Goal: Information Seeking & Learning: Learn about a topic

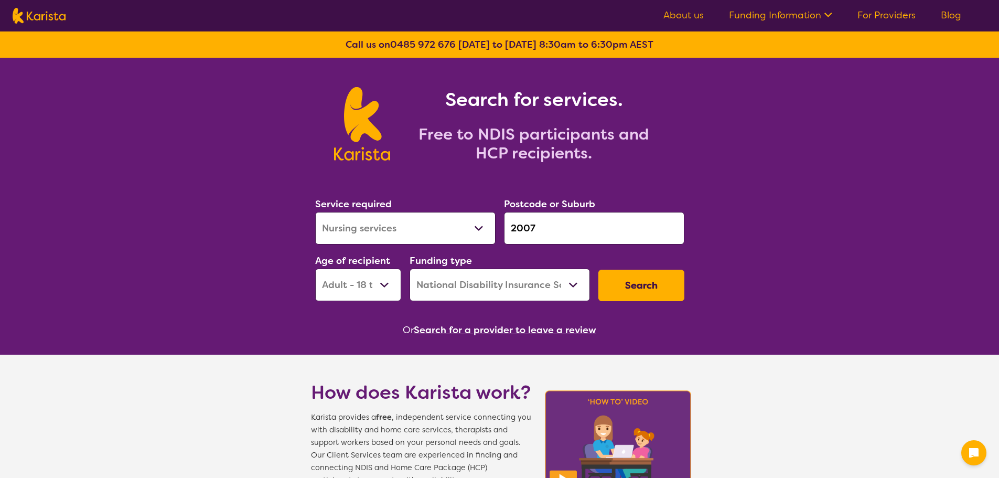
select select "Nursing services"
select select "AD"
select select "NDIS"
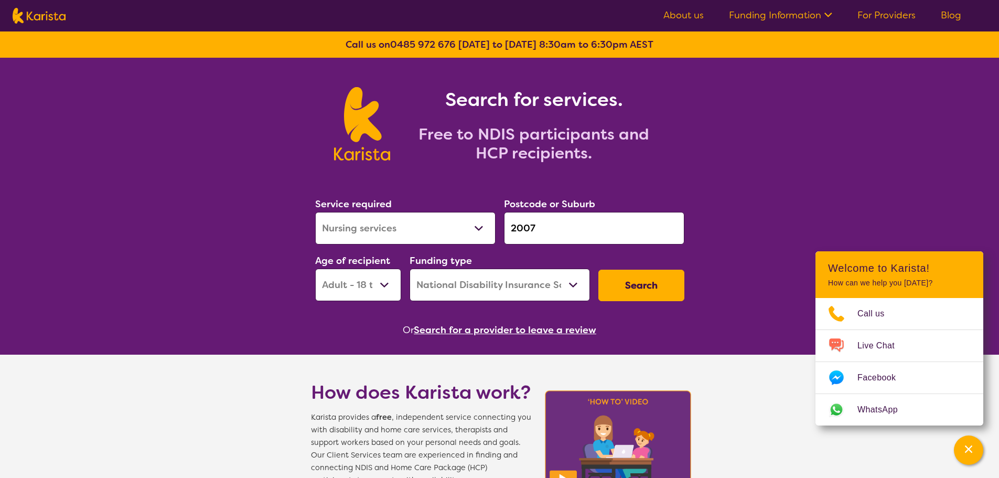
select select "[MEDICAL_DATA]"
click at [315, 212] on select "Allied Health Assistant Assessment ([MEDICAL_DATA] or [MEDICAL_DATA]) Behaviour…" at bounding box center [405, 228] width 180 height 33
drag, startPoint x: 550, startPoint y: 225, endPoint x: 363, endPoint y: 214, distance: 187.0
click at [359, 214] on div "Service required Allied Health Assistant Assessment ([MEDICAL_DATA] or [MEDICAL…" at bounding box center [500, 248] width 378 height 113
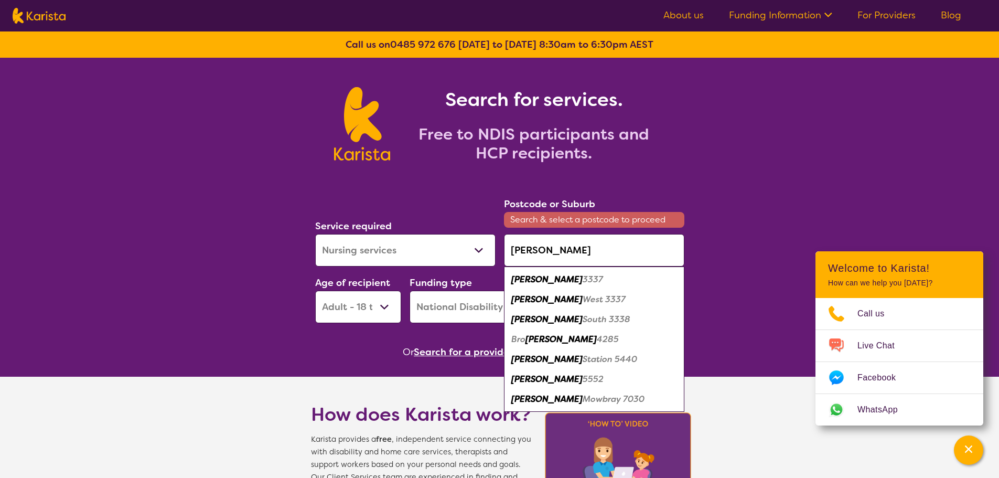
click at [567, 279] on div "[PERSON_NAME] 3337" at bounding box center [594, 280] width 170 height 20
type input "3337"
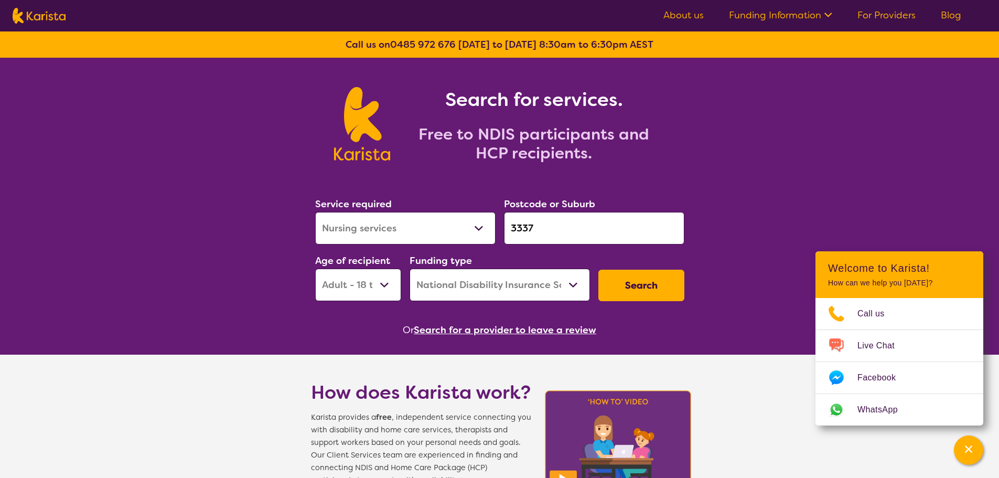
click at [616, 289] on button "Search" at bounding box center [641, 285] width 86 height 31
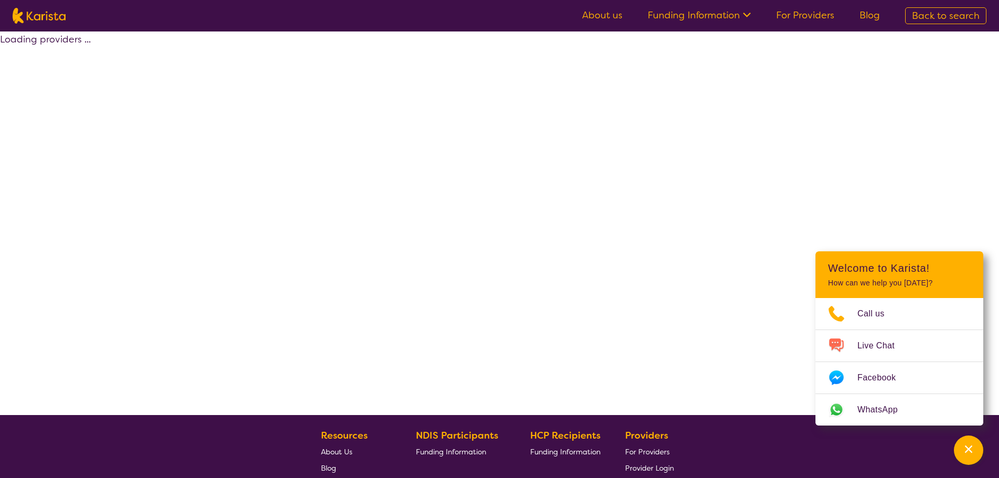
select select "by_score"
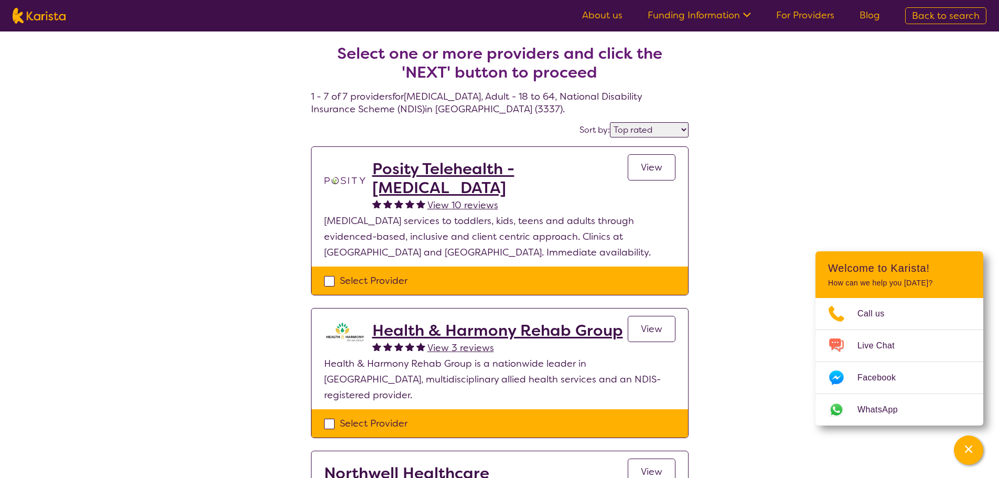
select select "[MEDICAL_DATA]"
select select "AD"
select select "NDIS"
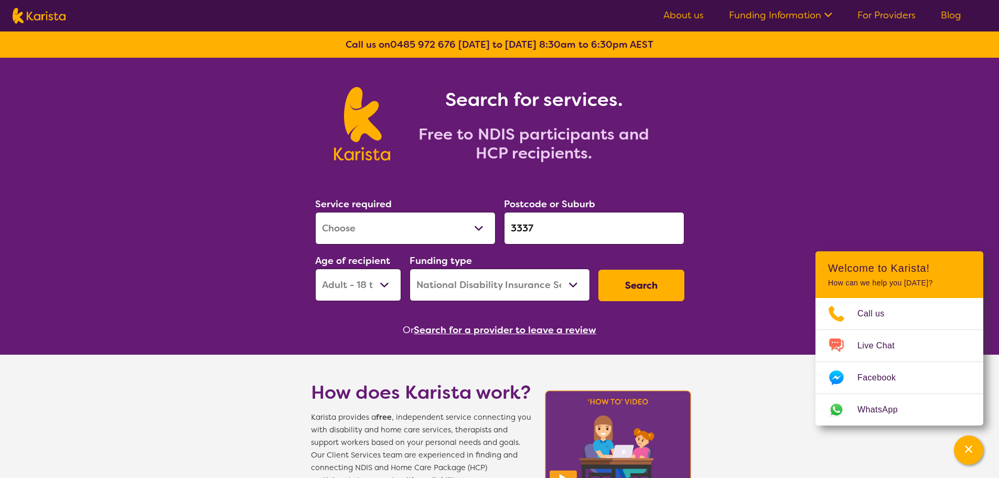
click at [417, 236] on select "Allied Health Assistant Assessment ([MEDICAL_DATA] or [MEDICAL_DATA]) Behaviour…" at bounding box center [405, 228] width 180 height 33
select select "Key Worker"
click at [315, 212] on select "Allied Health Assistant Assessment ([MEDICAL_DATA] or [MEDICAL_DATA]) Behaviour…" at bounding box center [405, 228] width 180 height 33
click at [351, 289] on select "Early Childhood - 0 to 9 Child - 10 to 11 Adolescent - 12 to 17 Adult - 18 to 6…" at bounding box center [358, 284] width 86 height 33
select select "EC"
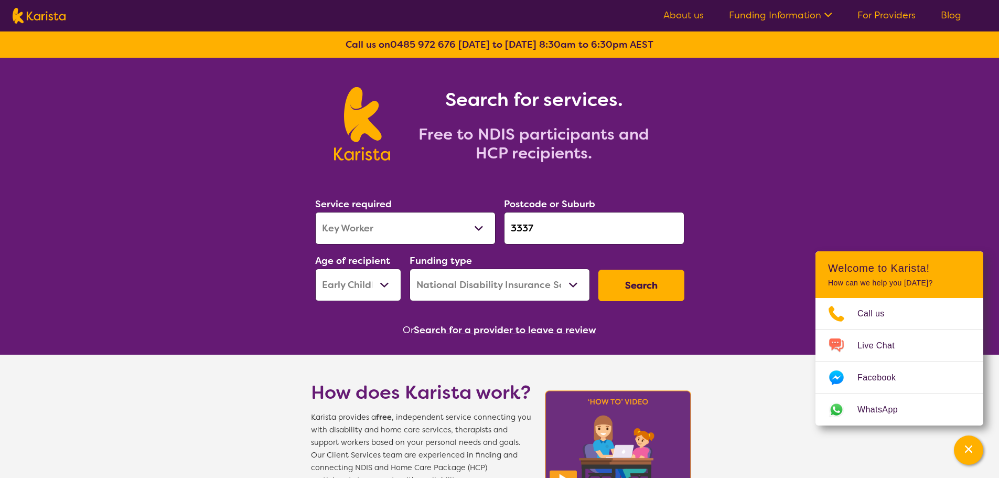
click at [315, 268] on select "Early Childhood - 0 to 9 Child - 10 to 11 Adolescent - 12 to 17 Adult - 18 to 6…" at bounding box center [358, 284] width 86 height 33
click at [630, 286] on button "Search" at bounding box center [641, 285] width 86 height 31
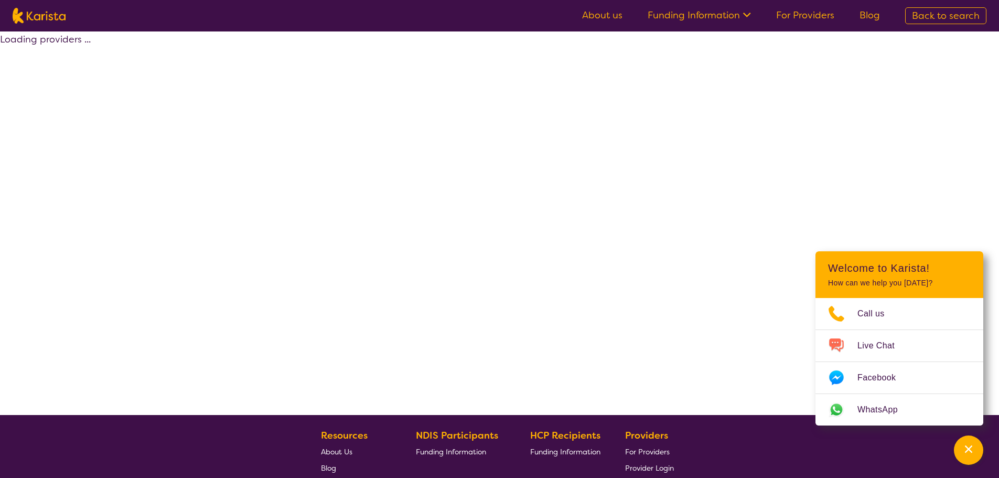
select select "NDIS"
select select "Key Worker"
select select "EC"
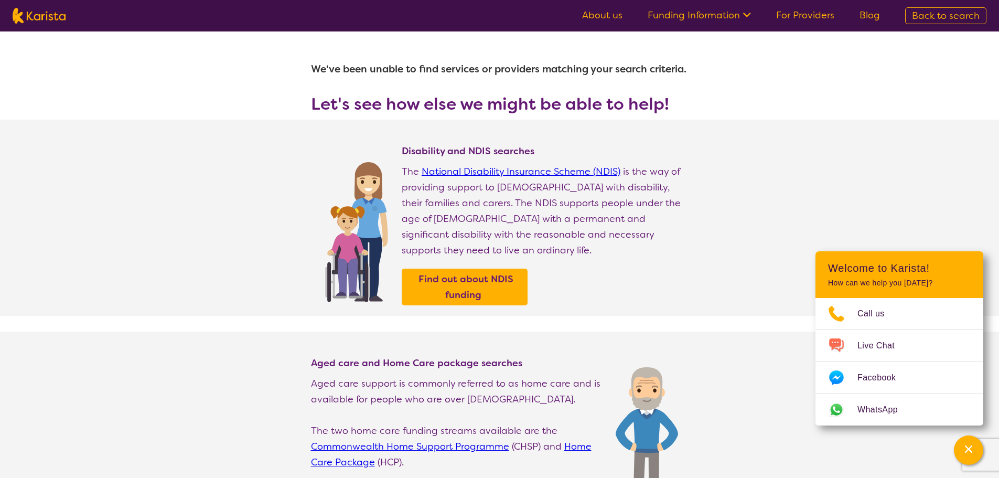
select select "Key Worker"
select select "EC"
select select "NDIS"
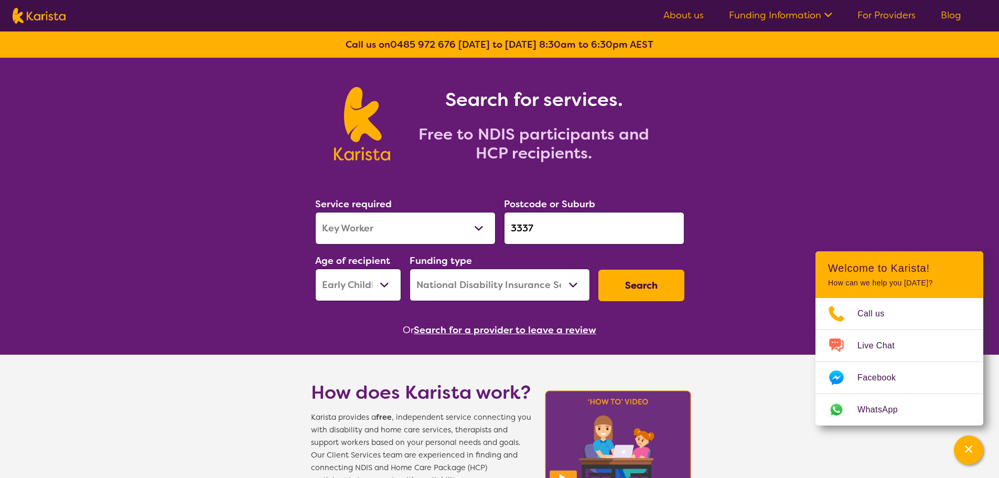
click at [536, 236] on input "3337" at bounding box center [594, 228] width 180 height 33
drag, startPoint x: 541, startPoint y: 230, endPoint x: 622, endPoint y: 228, distance: 81.8
click at [417, 242] on div "Service required Allied Health Assistant Assessment ([MEDICAL_DATA] or [MEDICAL…" at bounding box center [500, 248] width 378 height 113
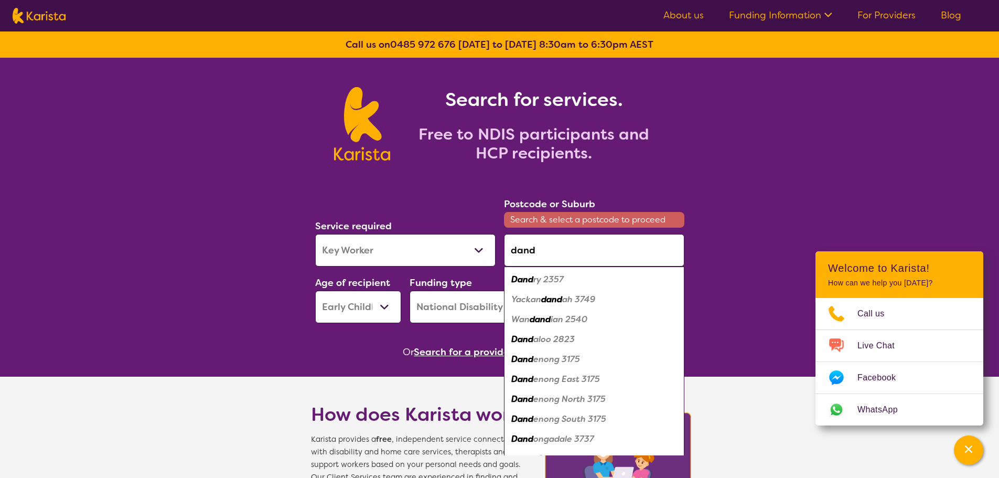
drag, startPoint x: 558, startPoint y: 361, endPoint x: 642, endPoint y: 326, distance: 90.5
click at [559, 361] on em "enong 3175" at bounding box center [556, 358] width 47 height 11
type input "3175"
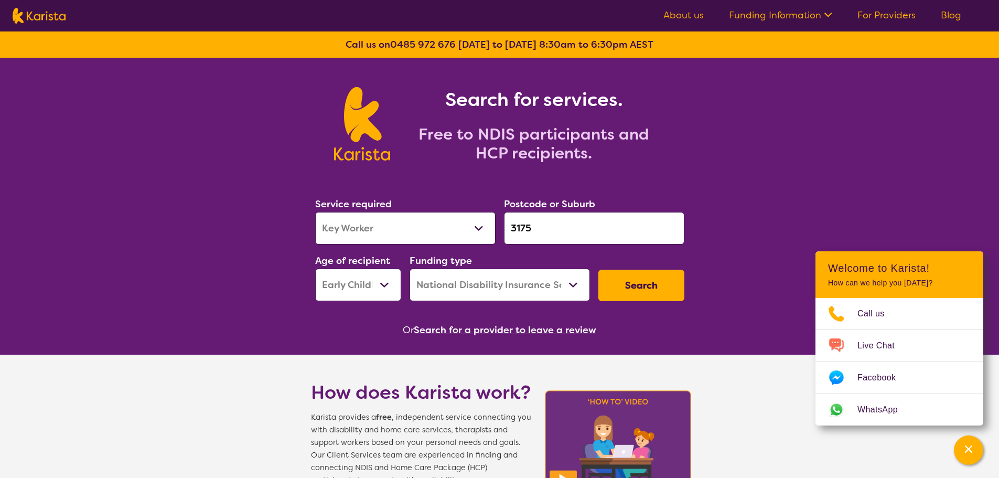
click at [633, 280] on button "Search" at bounding box center [641, 285] width 86 height 31
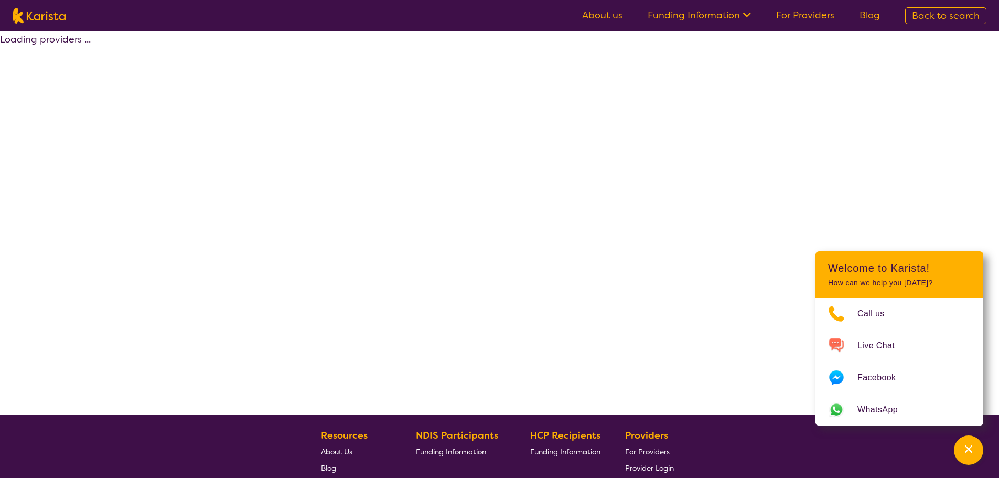
select select "by_score"
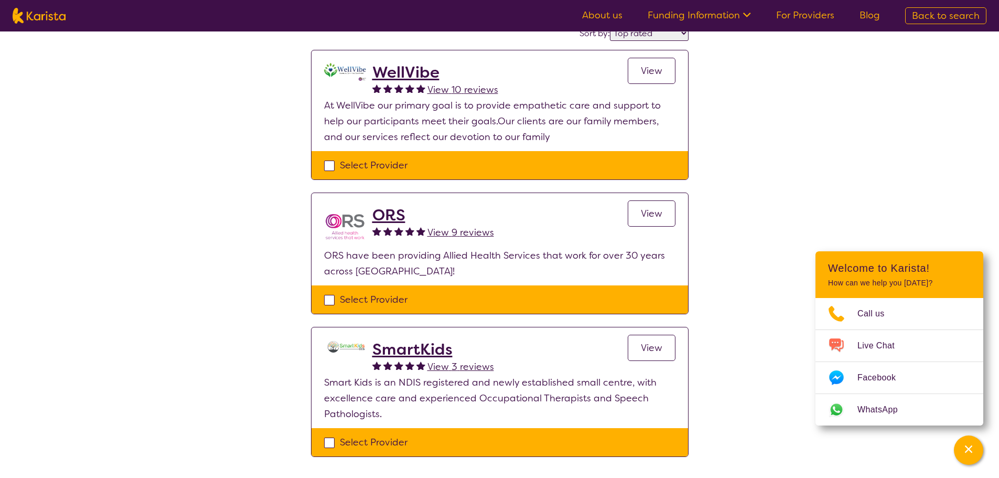
scroll to position [105, 0]
